Goal: Register for event/course

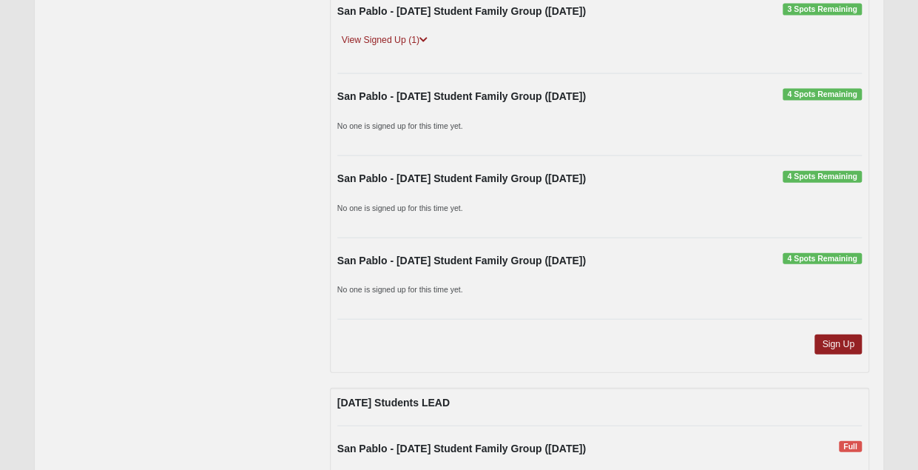
scroll to position [1553, 0]
click at [837, 334] on link "Sign Up" at bounding box center [837, 344] width 47 height 20
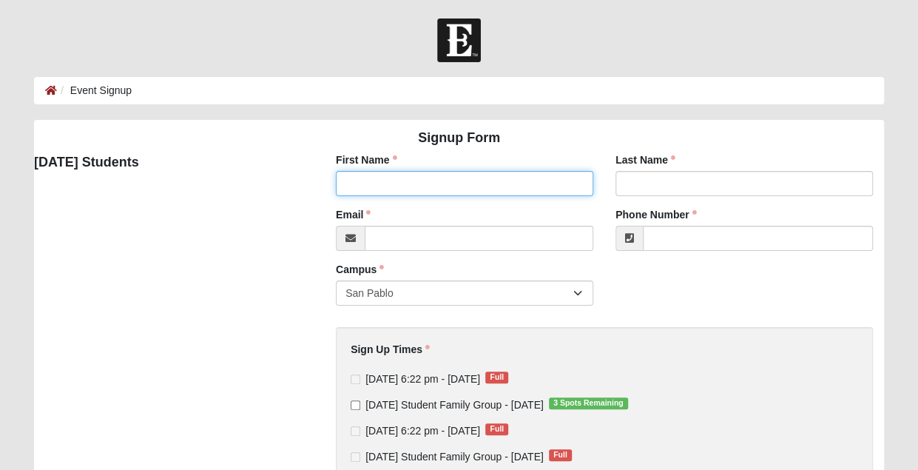
click at [400, 185] on input "First Name" at bounding box center [464, 183] width 257 height 25
type input "CRAIG"
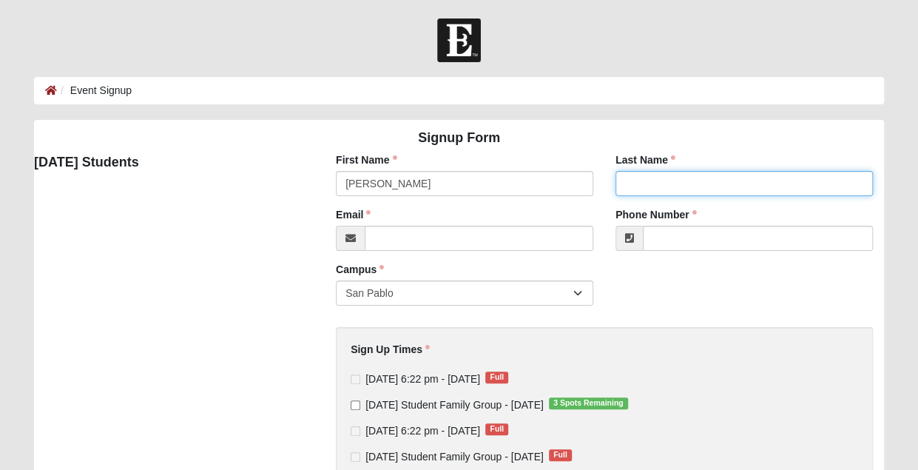
type input "BROWN"
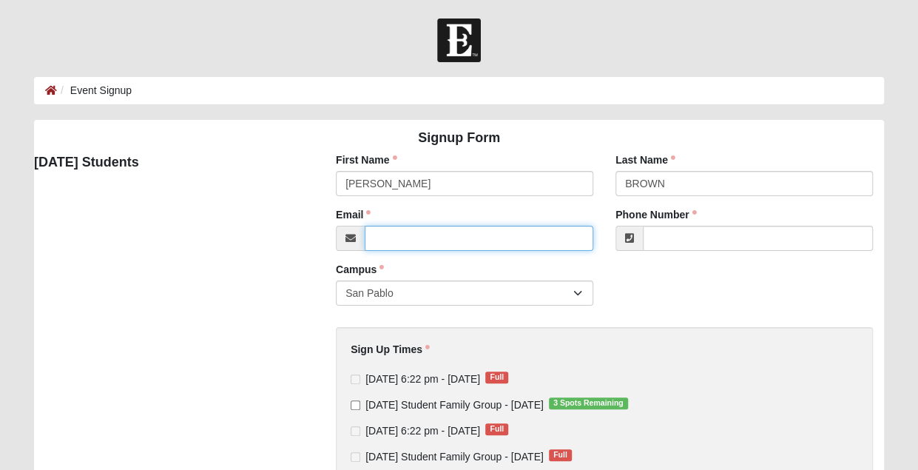
type input "craig@shorelinecommunications.net"
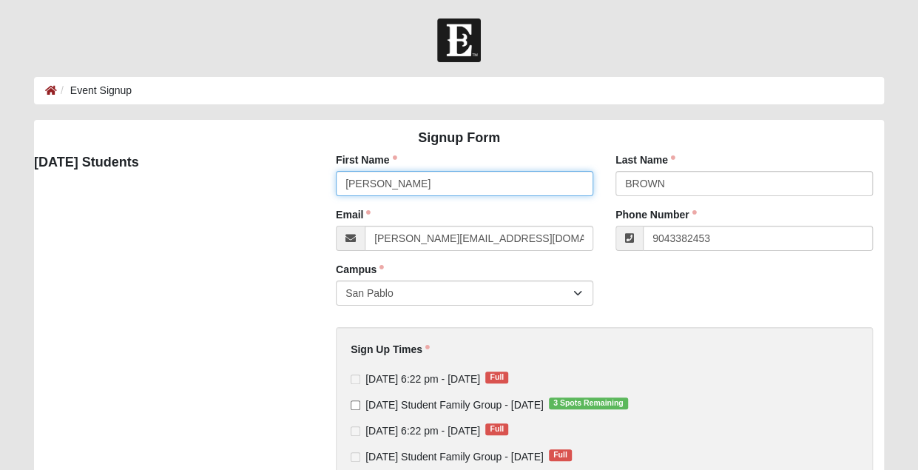
type input "(904) 338-2453"
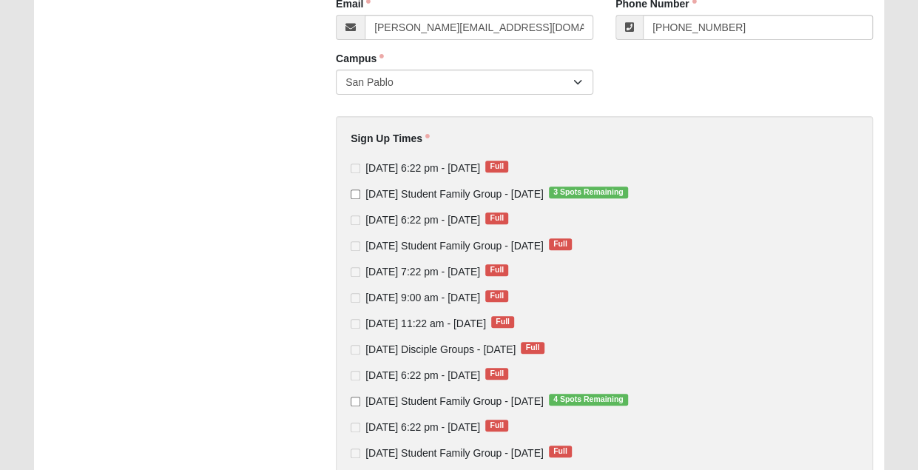
scroll to position [216, 0]
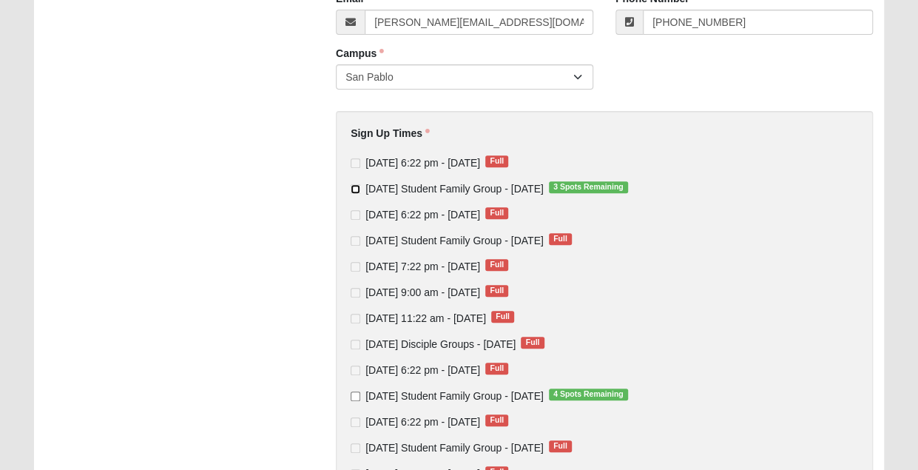
click at [357, 189] on input "Tuesday Student Family Group - Sep 2 2025 3 Spots Remaining" at bounding box center [356, 189] width 10 height 10
checkbox input "true"
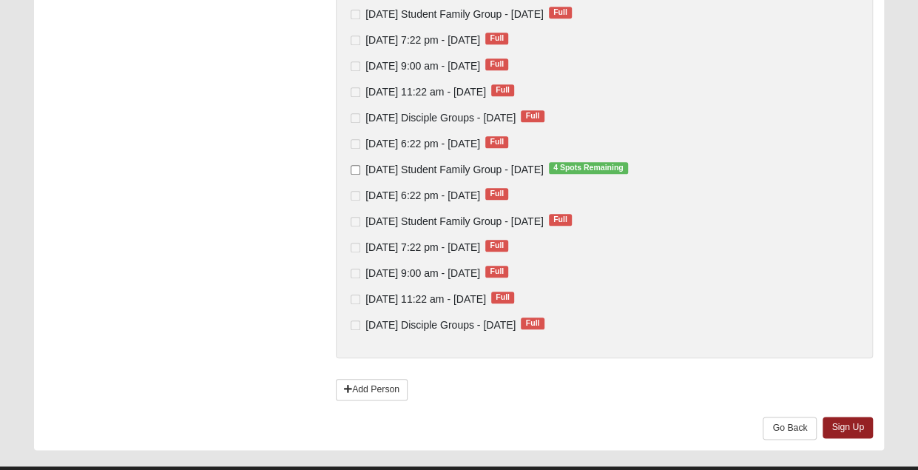
scroll to position [682, 0]
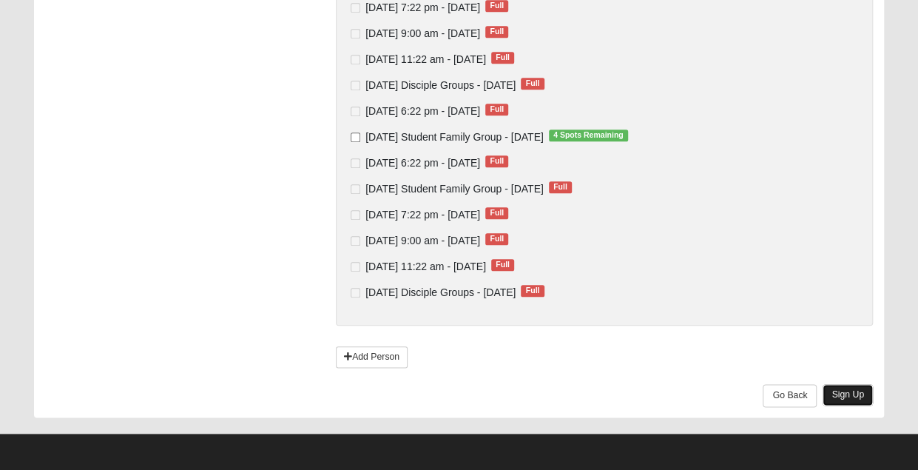
click at [849, 392] on link "Sign Up" at bounding box center [848, 394] width 50 height 21
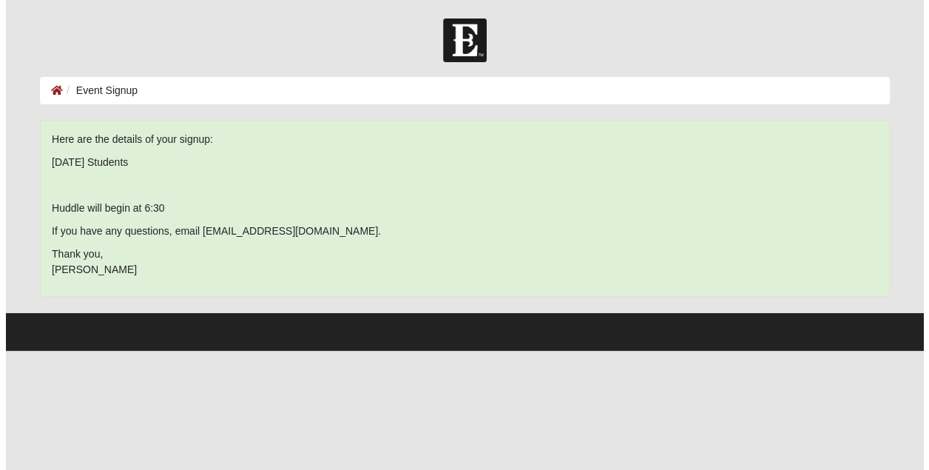
scroll to position [0, 0]
